Goal: Communication & Community: Answer question/provide support

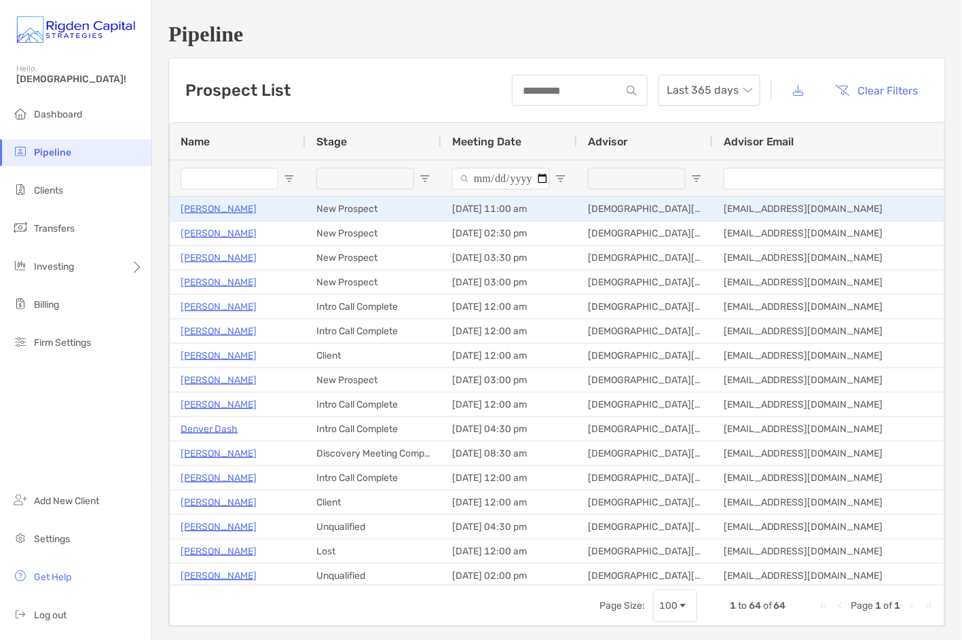
click at [228, 208] on p "Sharif Rehman" at bounding box center [219, 208] width 76 height 17
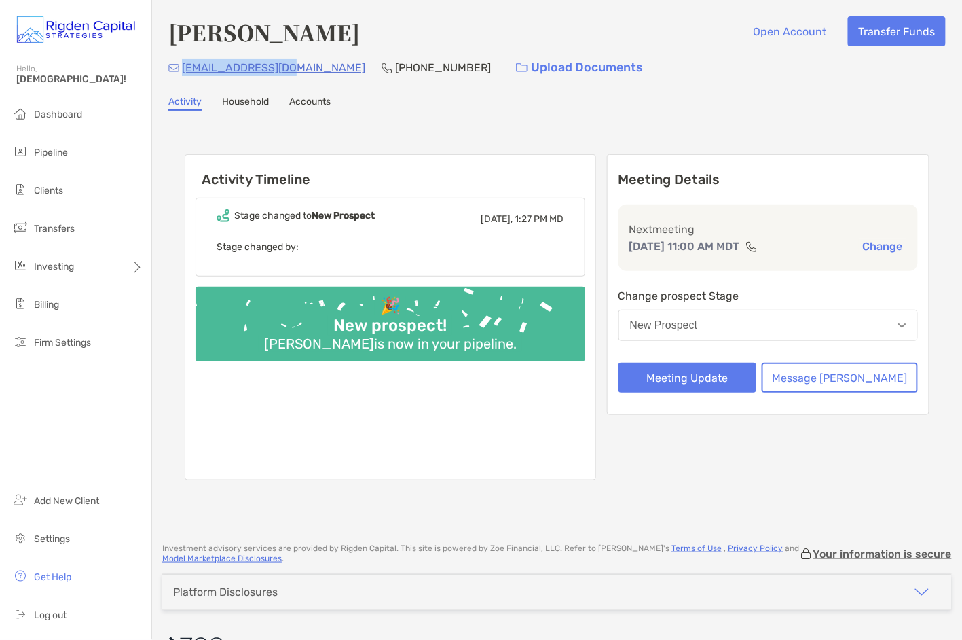
drag, startPoint x: 280, startPoint y: 69, endPoint x: 181, endPoint y: 69, distance: 99.1
click at [181, 69] on div "sharifar@gmail.com (704) 713-6938 Upload Documents" at bounding box center [556, 67] width 777 height 29
copy p "sharifar@gmail.com"
click at [856, 377] on button "Message Zoe" at bounding box center [840, 378] width 156 height 30
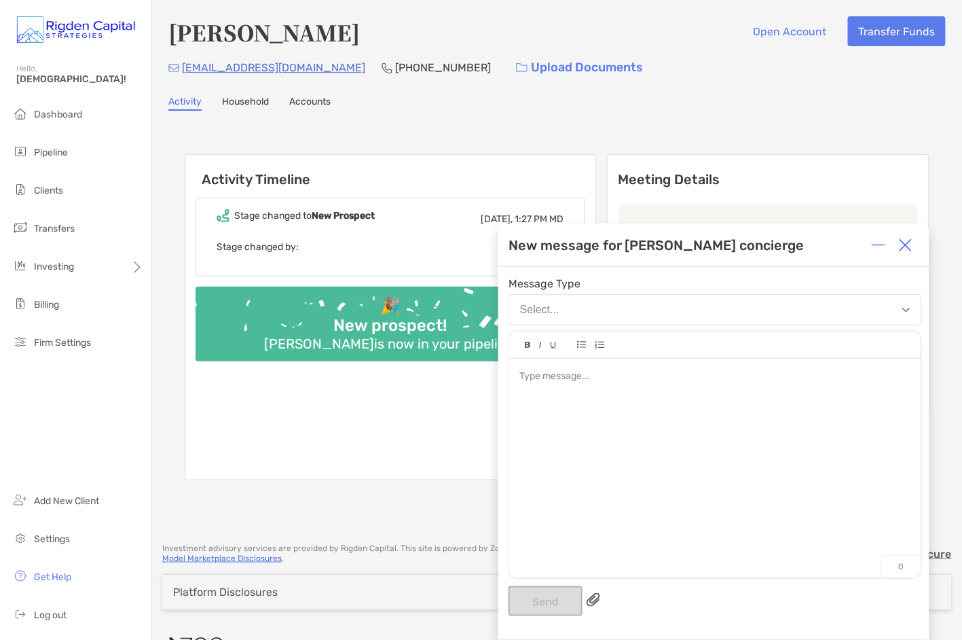
click at [856, 377] on div at bounding box center [714, 376] width 391 height 14
click at [626, 367] on div at bounding box center [715, 461] width 412 height 206
click at [557, 602] on button "Send" at bounding box center [545, 601] width 74 height 30
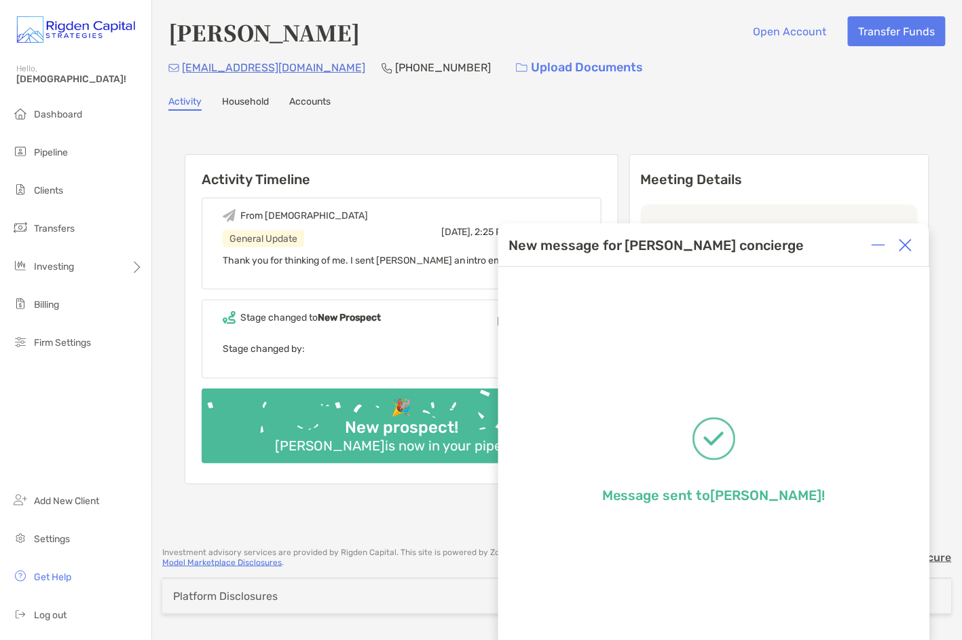
click at [595, 91] on div "**********" at bounding box center [557, 267] width 810 height 534
drag, startPoint x: 905, startPoint y: 245, endPoint x: 665, endPoint y: 231, distance: 240.8
click at [904, 245] on img at bounding box center [906, 245] width 14 height 14
